Goal: Transaction & Acquisition: Purchase product/service

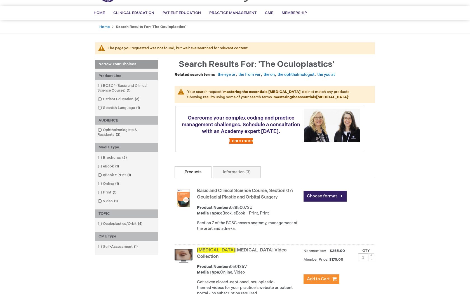
scroll to position [136, 0]
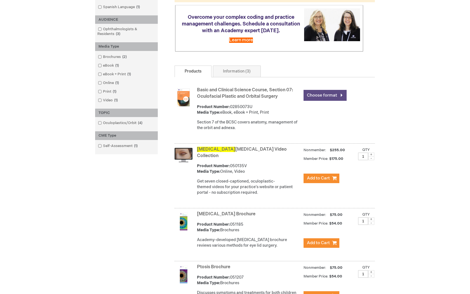
click at [326, 101] on link "Choose format" at bounding box center [325, 95] width 43 height 11
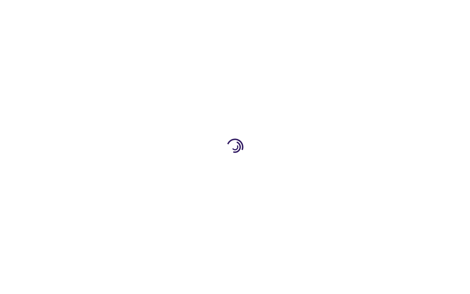
type input "0"
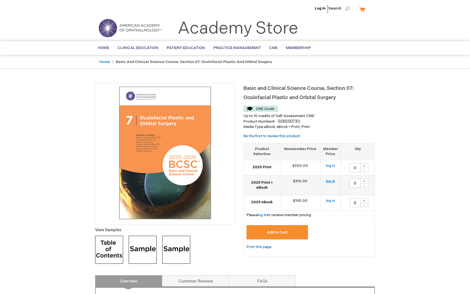
click at [330, 180] on link "log in" at bounding box center [330, 181] width 9 height 4
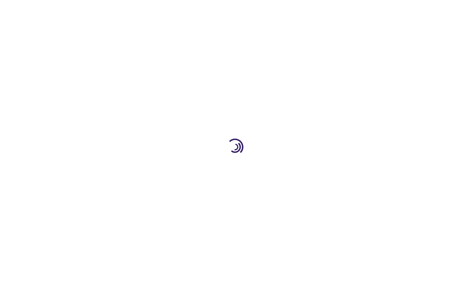
type input "0"
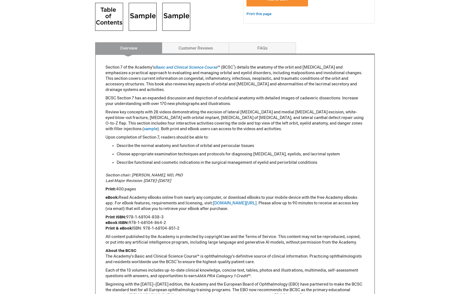
scroll to position [207, 0]
